Goal: Find specific page/section: Find specific page/section

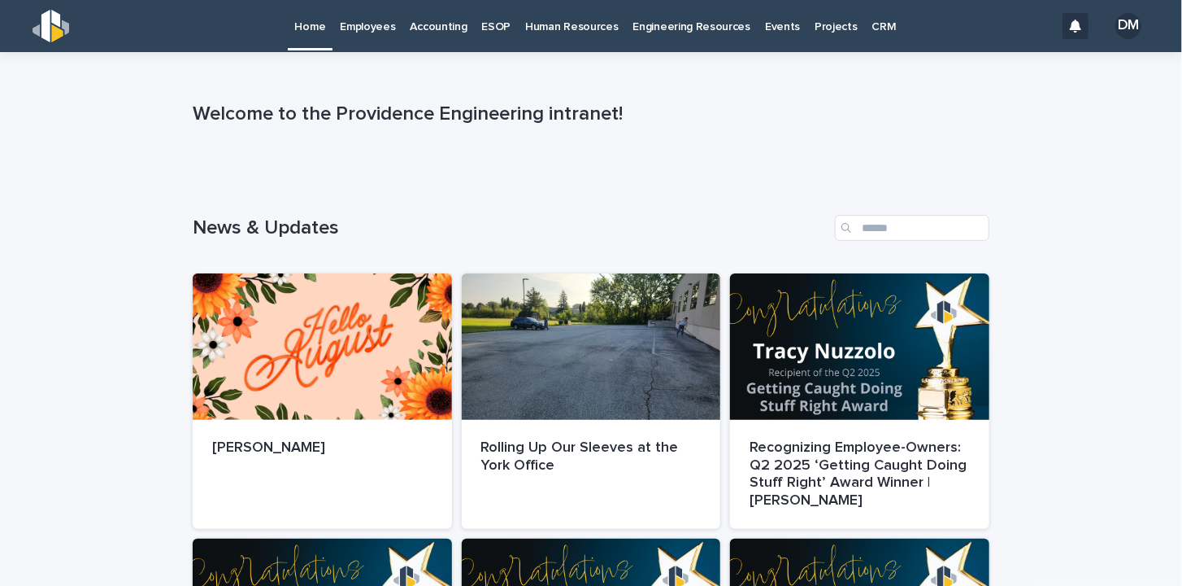
click at [376, 25] on p "Employees" at bounding box center [367, 17] width 55 height 34
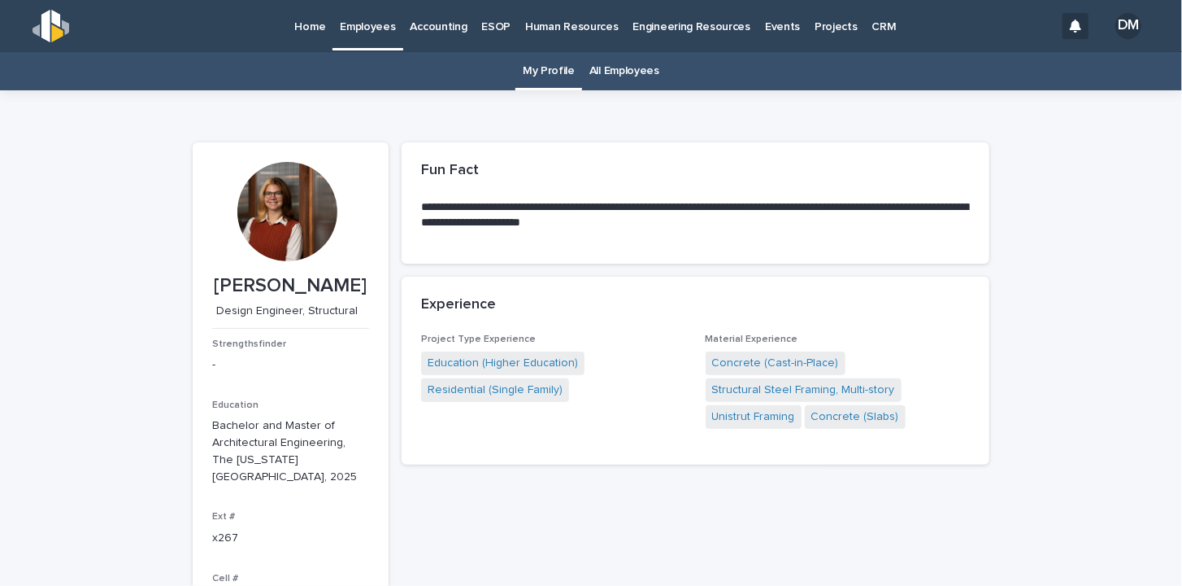
click at [626, 71] on link "All Employees" at bounding box center [625, 71] width 70 height 38
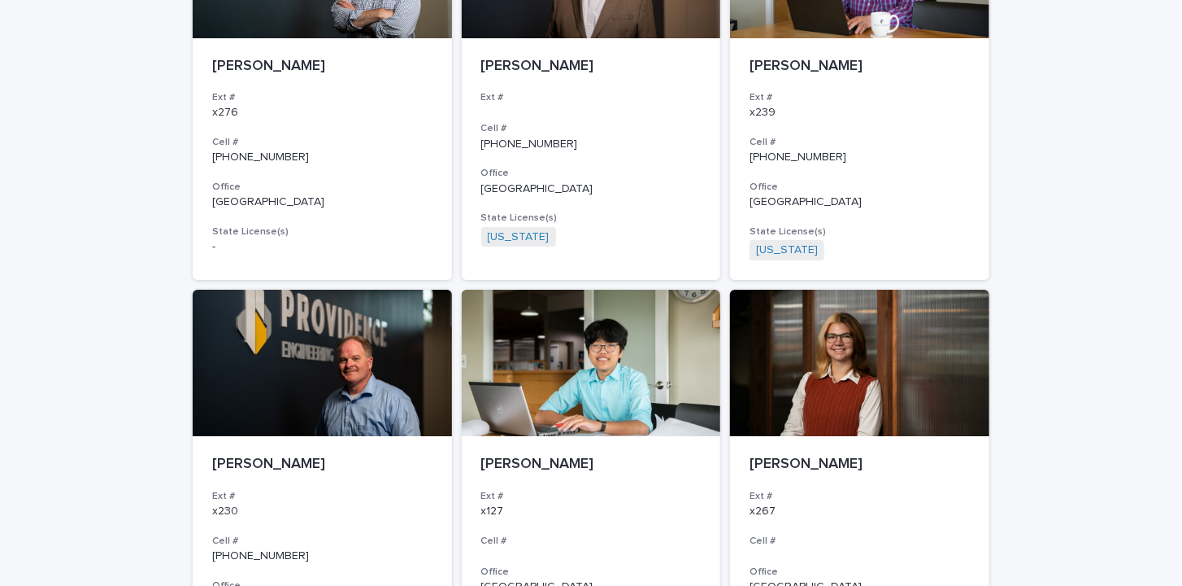
scroll to position [2959, 0]
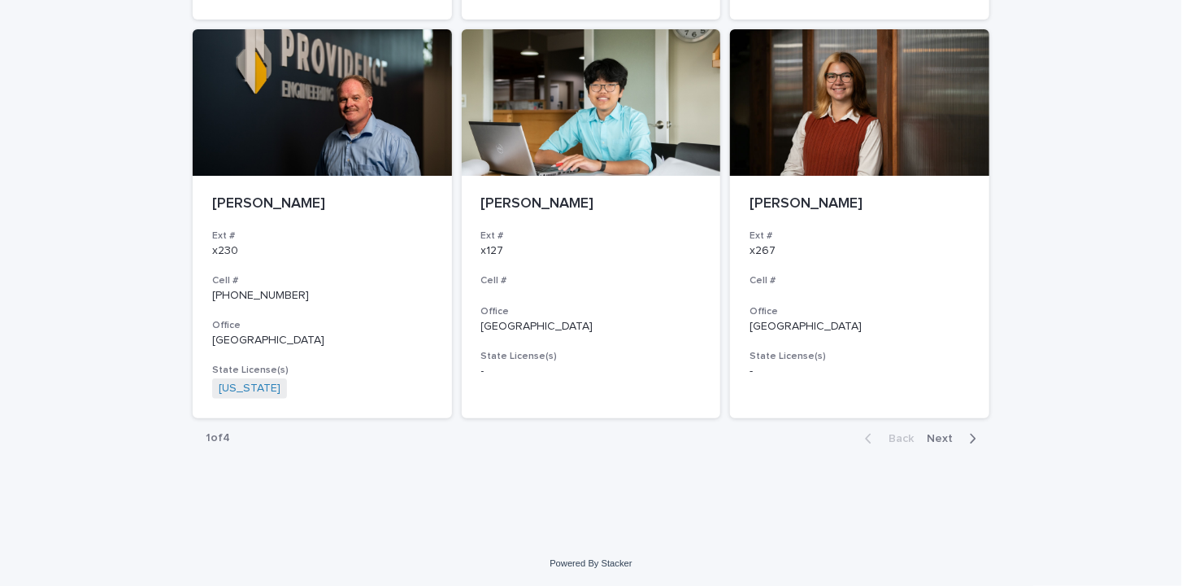
click at [963, 437] on div "button" at bounding box center [970, 438] width 14 height 15
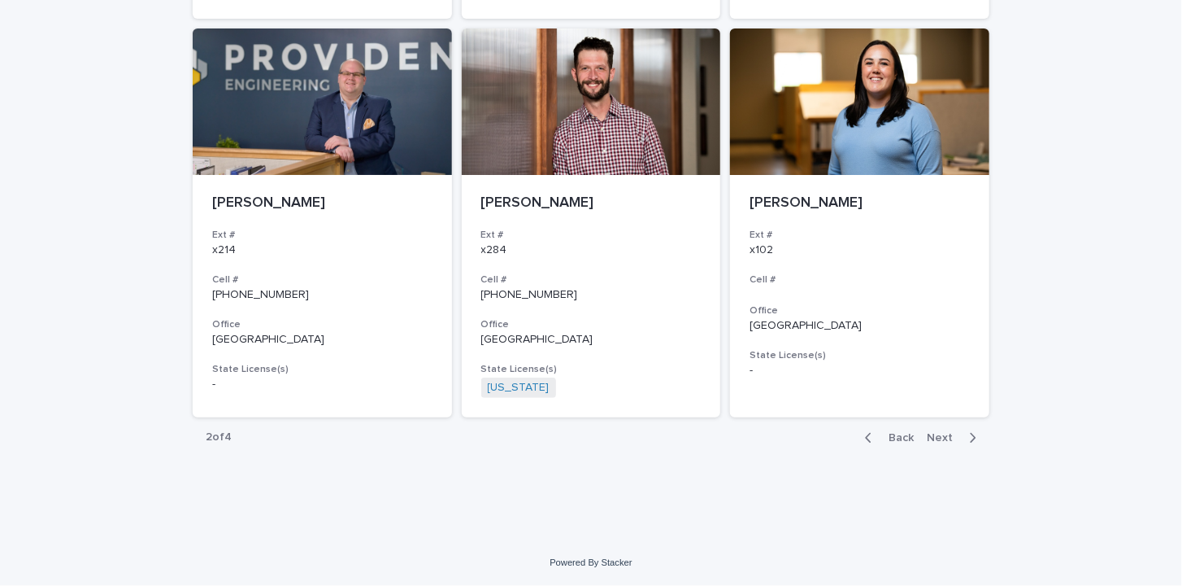
scroll to position [2945, 0]
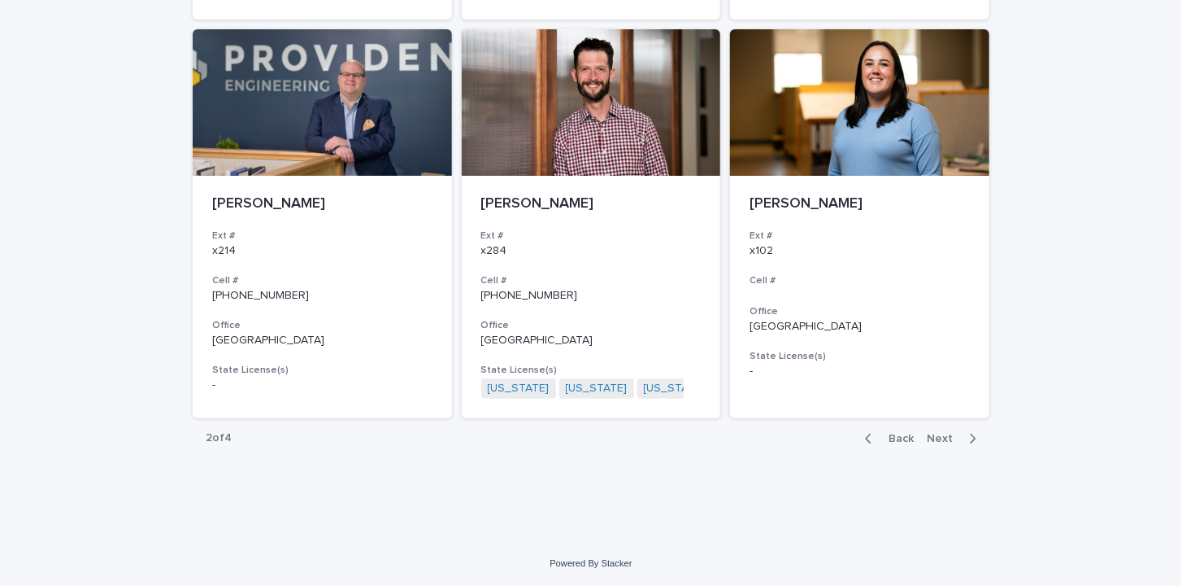
click at [969, 438] on icon "button" at bounding box center [972, 438] width 7 height 15
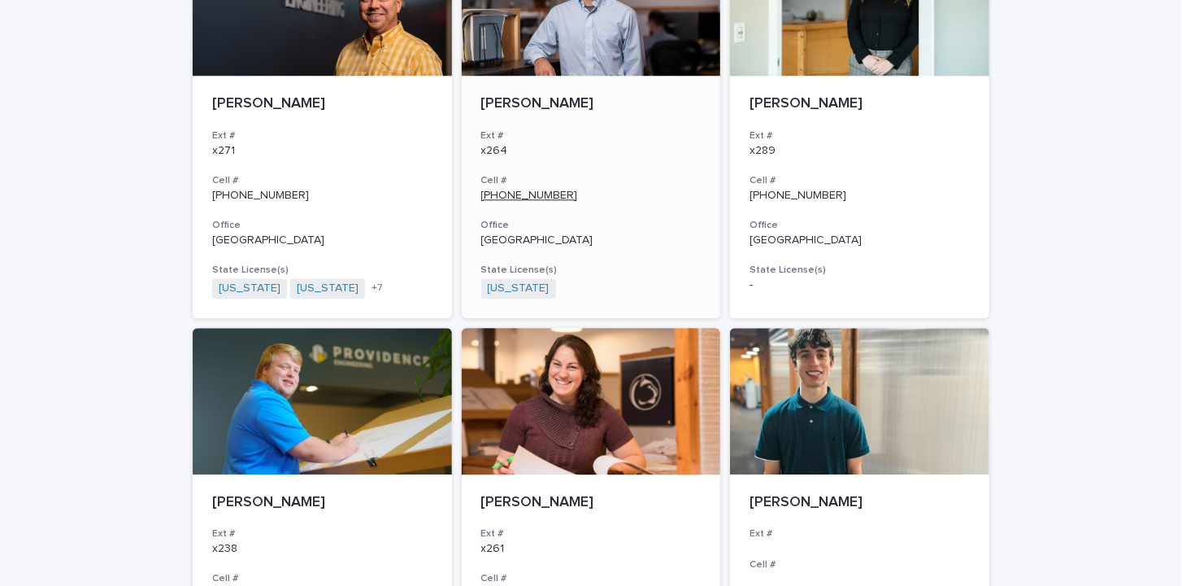
scroll to position [1882, 0]
